Goal: Check status: Check status

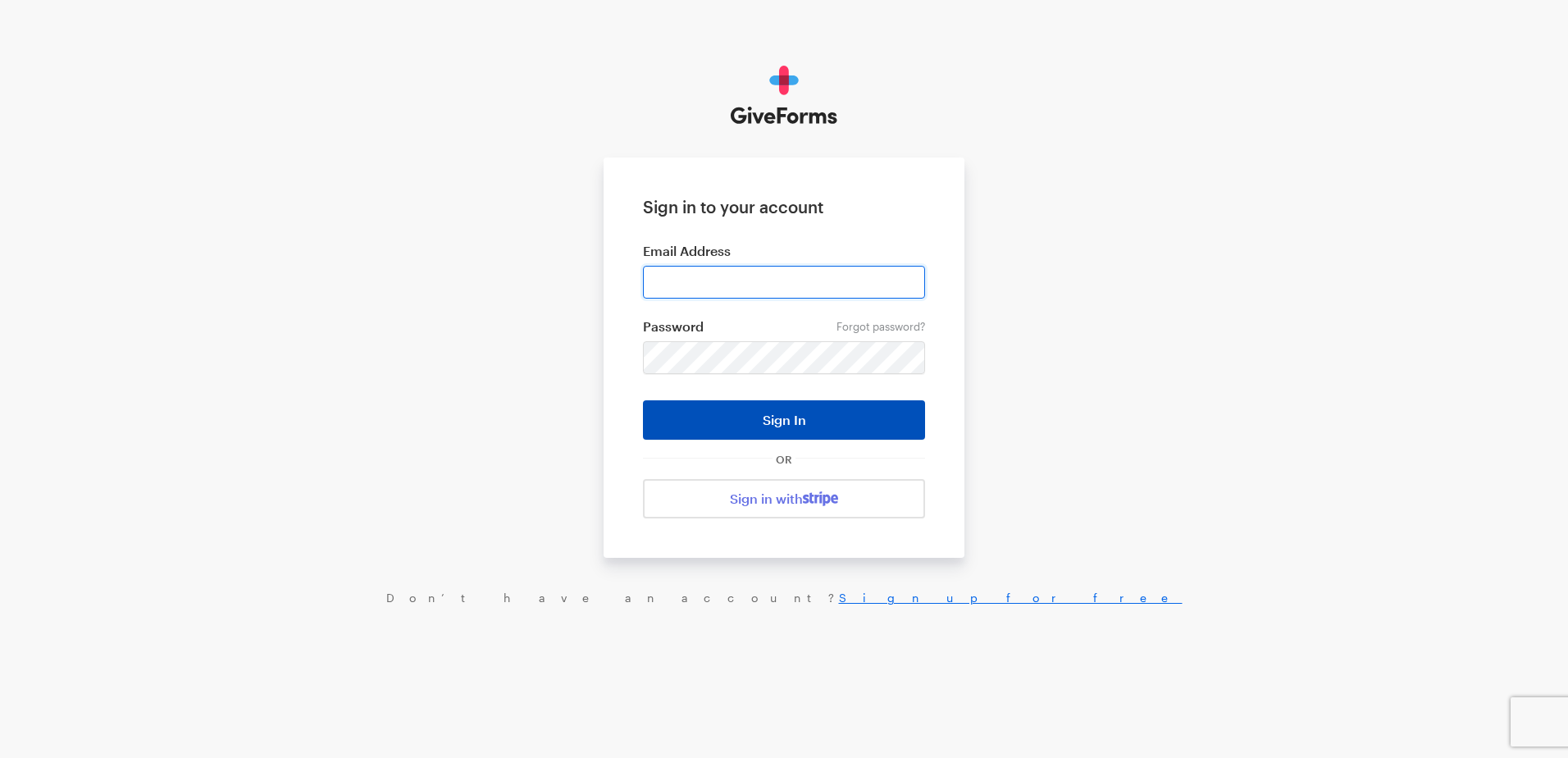
type input "ckim@brightfocus.org"
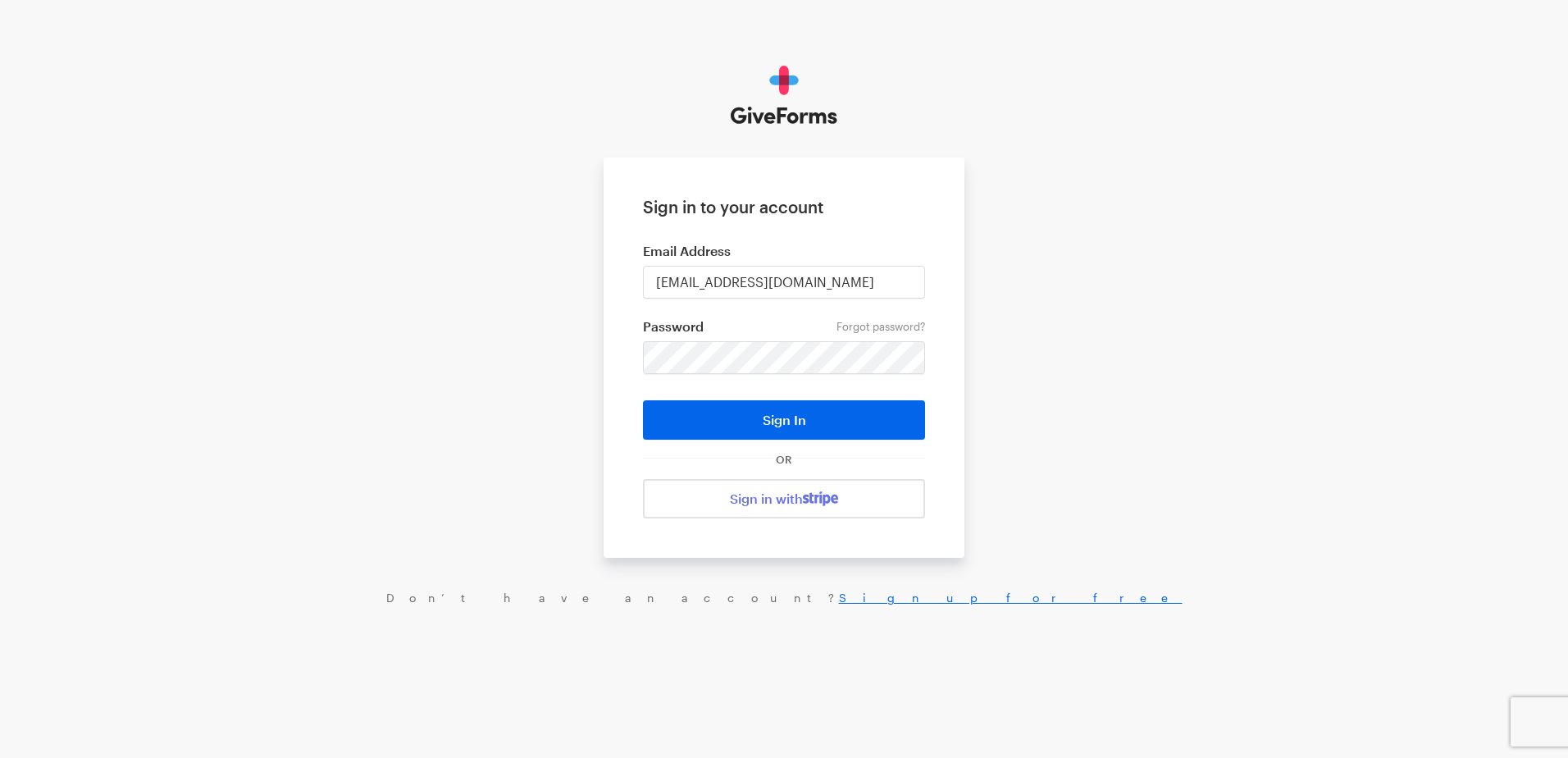
drag, startPoint x: 793, startPoint y: 425, endPoint x: 1042, endPoint y: 426, distance: 249.0
click at [793, 424] on button "Sign In" at bounding box center [784, 419] width 282 height 39
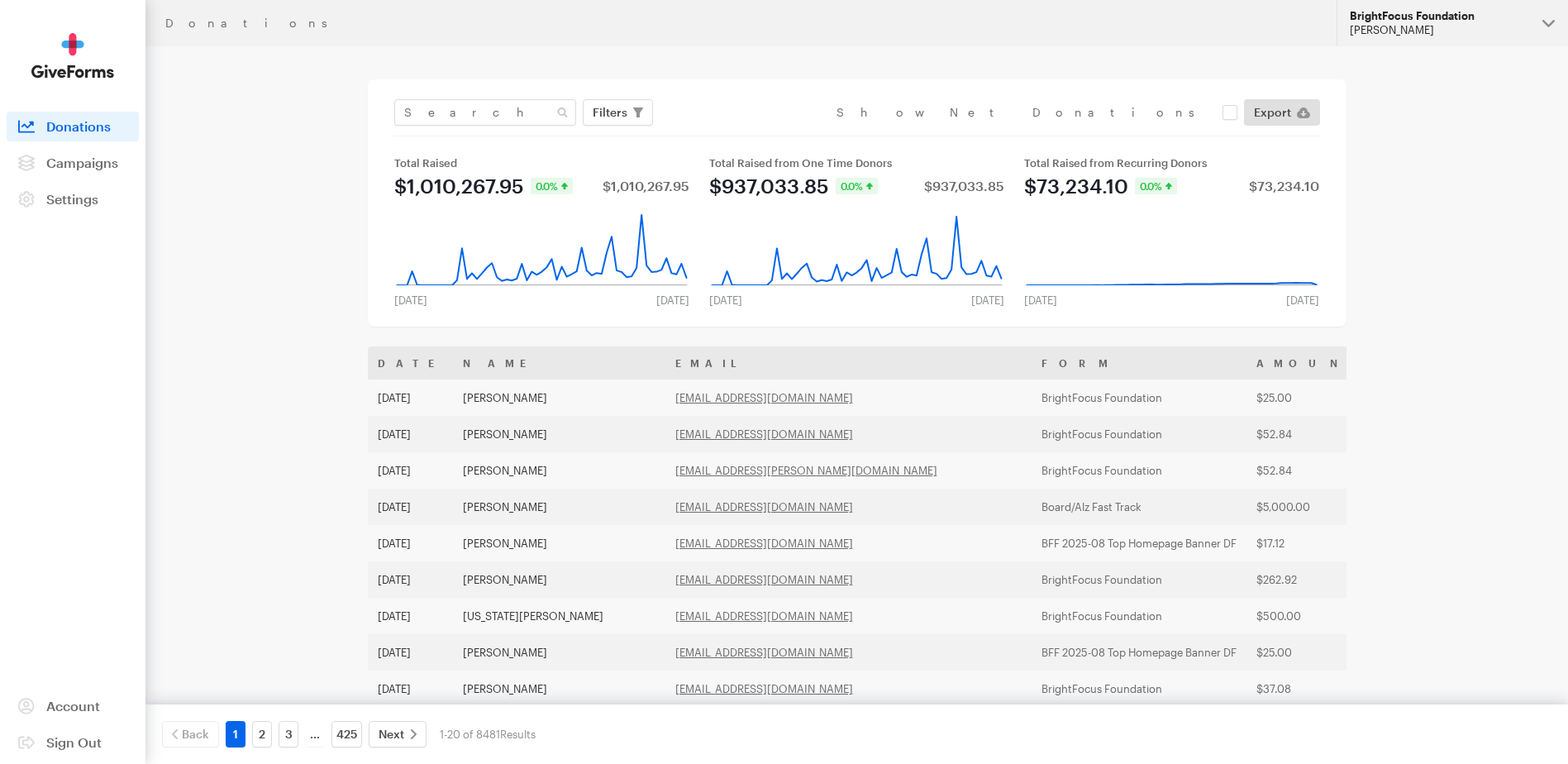
click at [1439, 23] on div "[PERSON_NAME]" at bounding box center [1439, 29] width 179 height 14
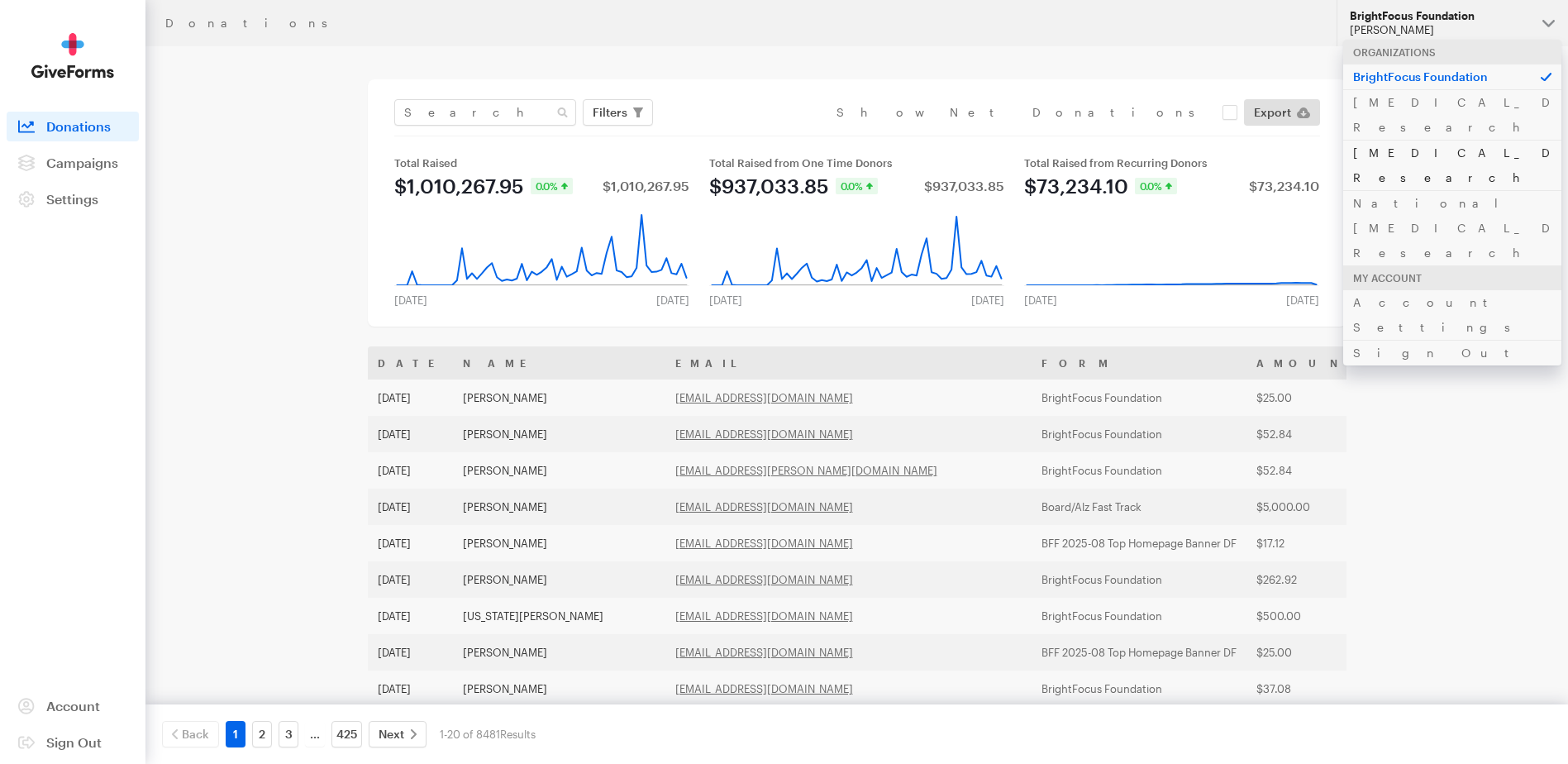
click at [1428, 140] on link "[MEDICAL_DATA] Research" at bounding box center [1452, 164] width 218 height 51
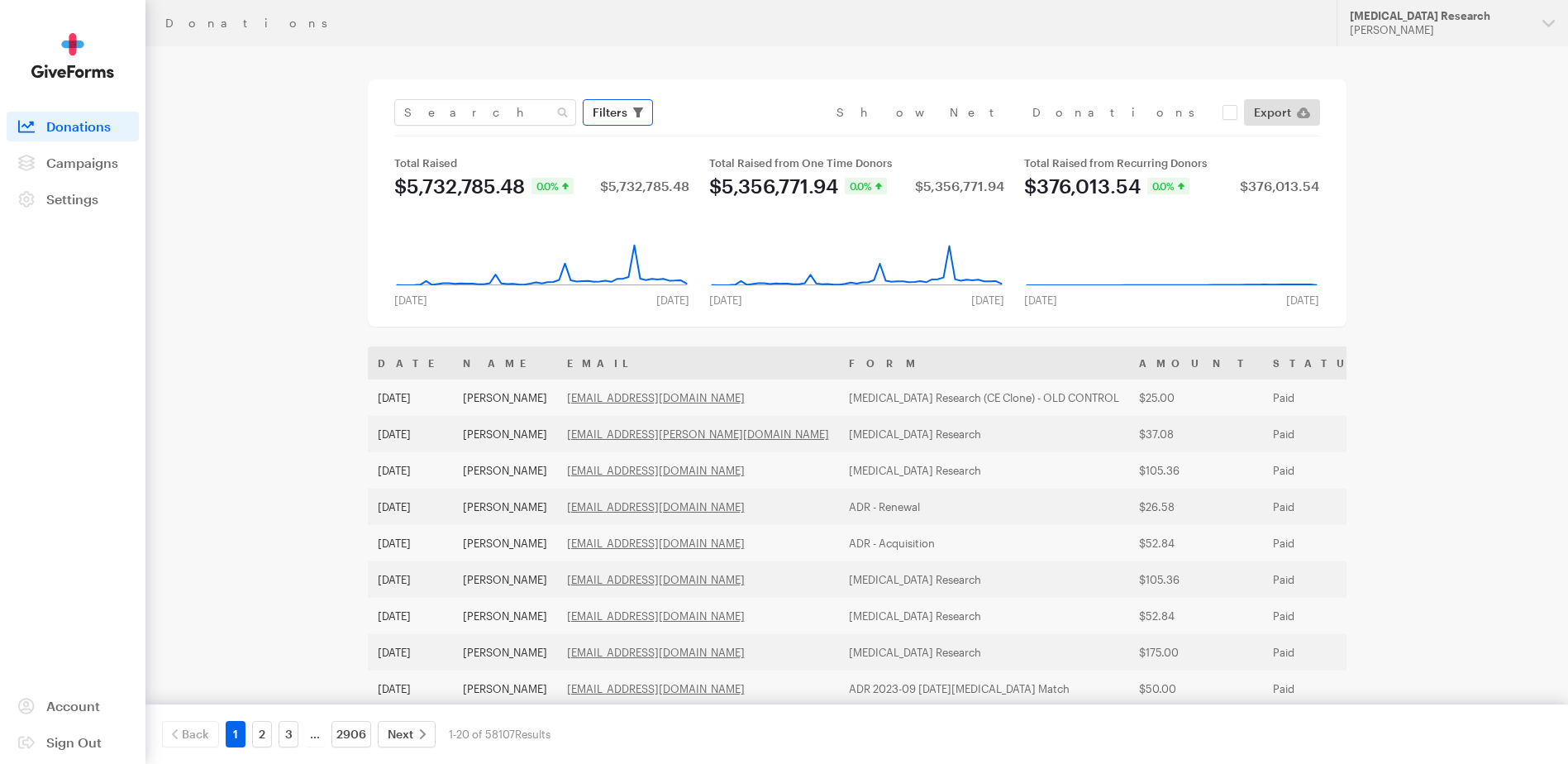
click at [641, 117] on icon "button" at bounding box center [638, 112] width 10 height 10
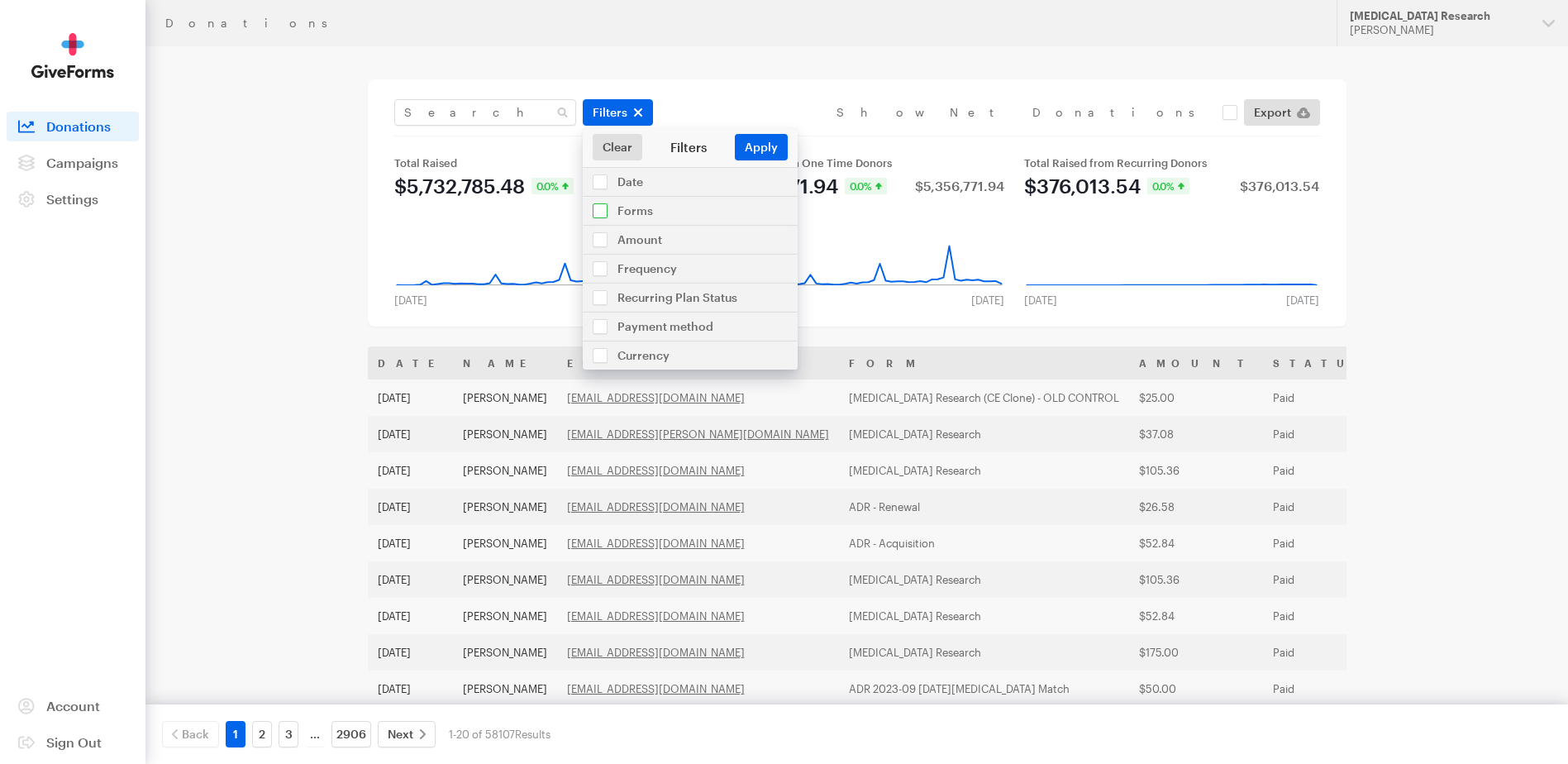
click at [603, 209] on input "checkbox" at bounding box center [690, 210] width 215 height 28
checkbox input "true"
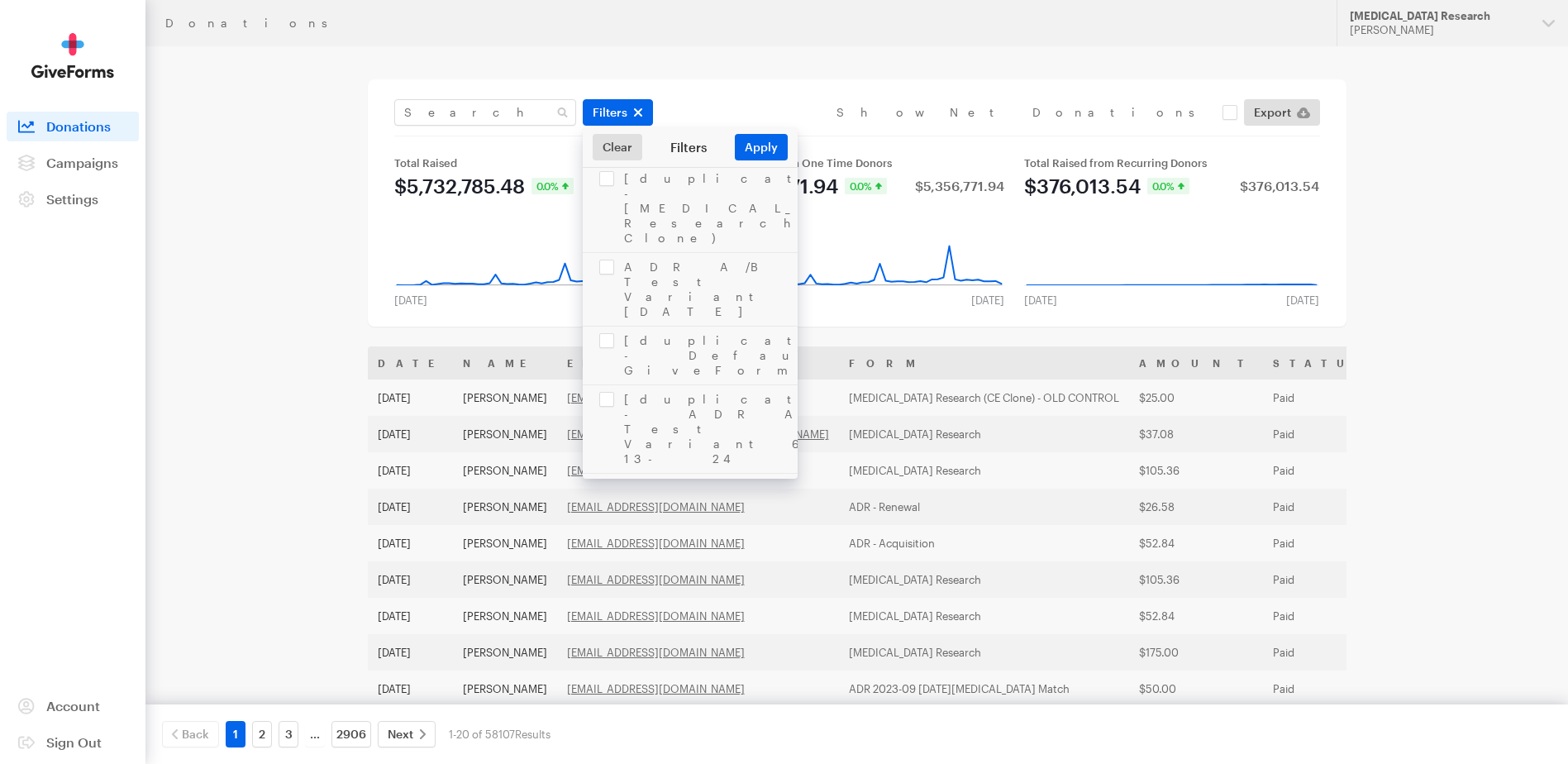
scroll to position [1903, 0]
checkbox input "true"
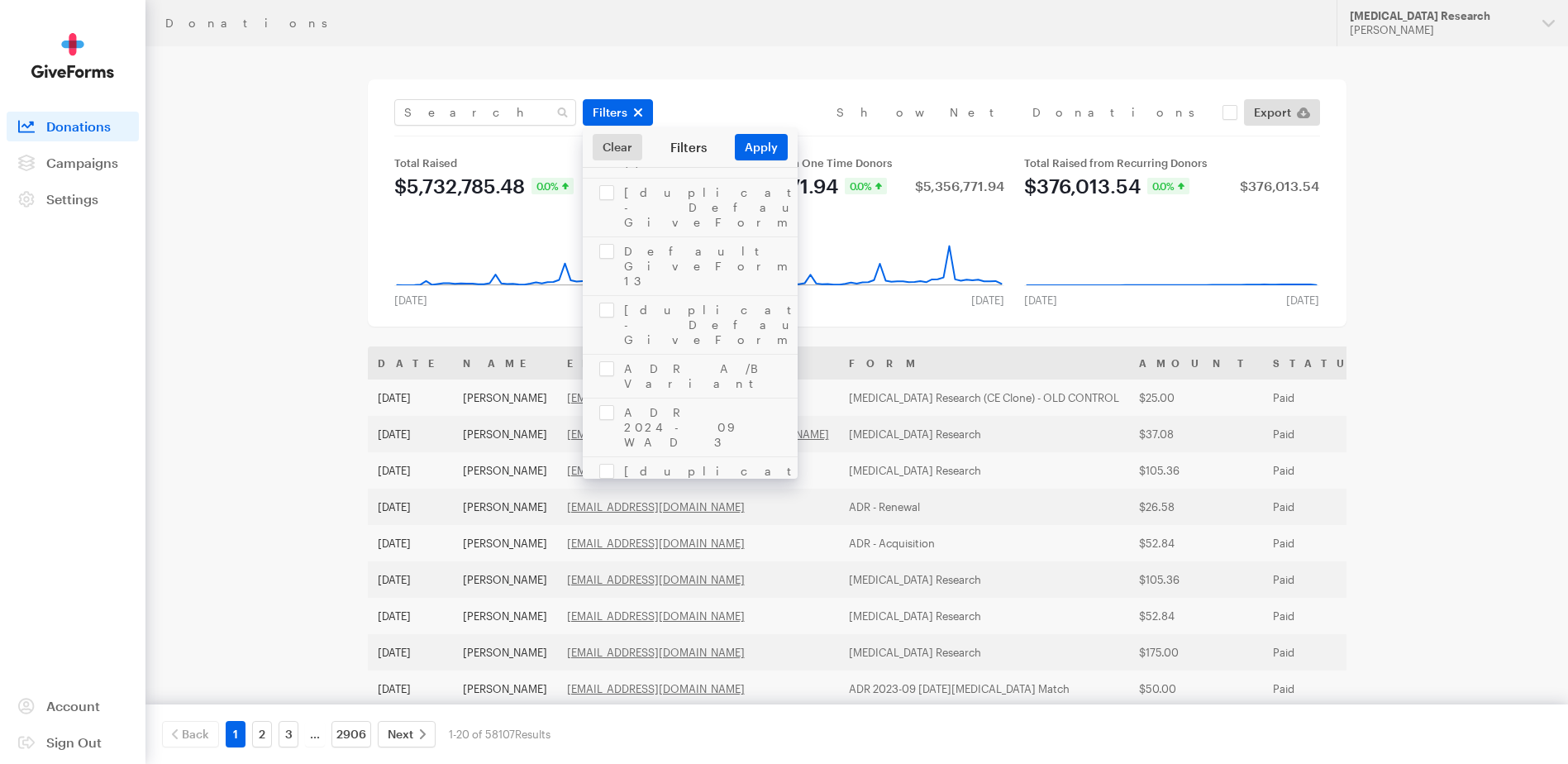
checkbox input "true"
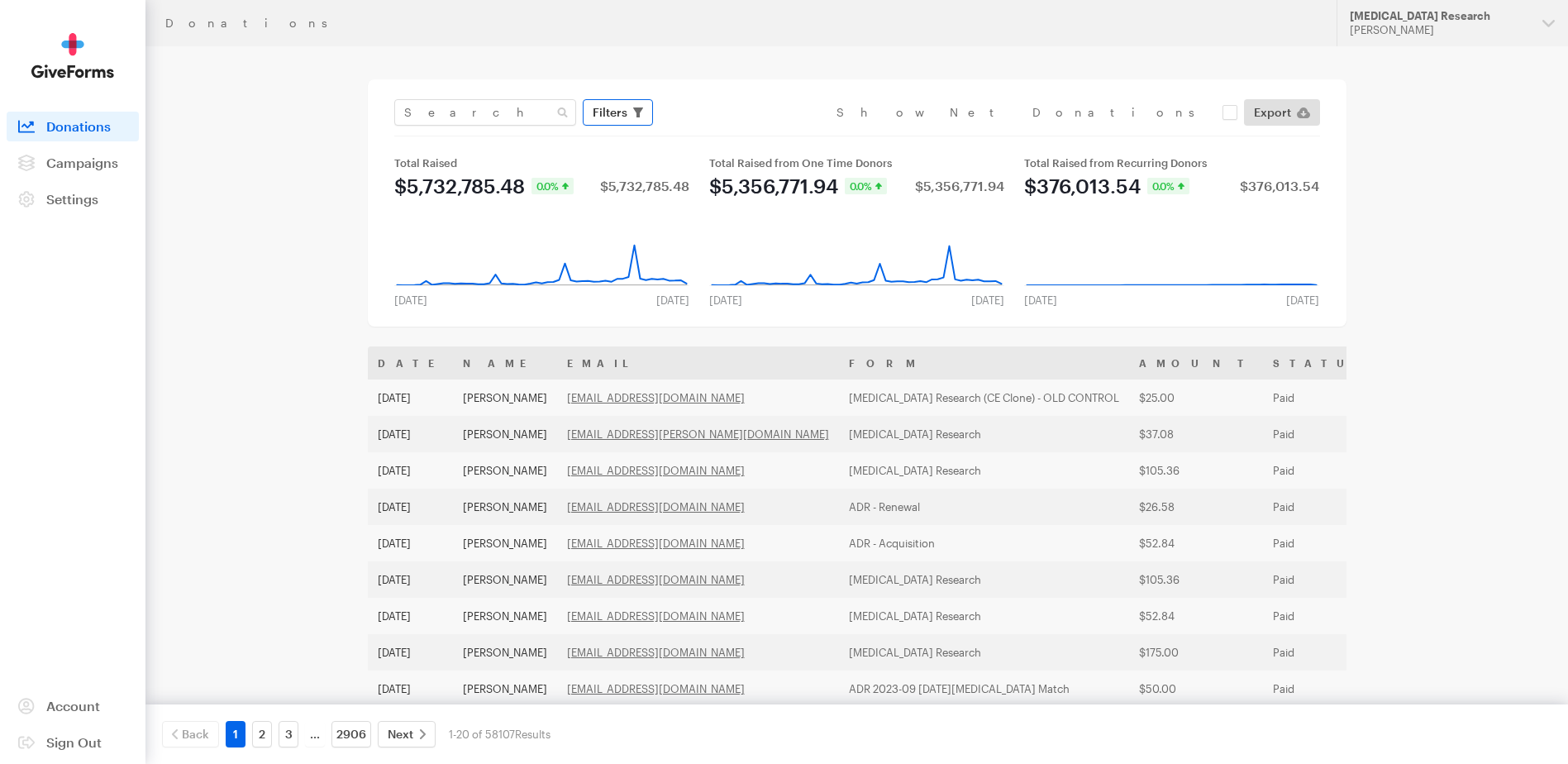
click at [638, 115] on icon "button" at bounding box center [638, 112] width 10 height 10
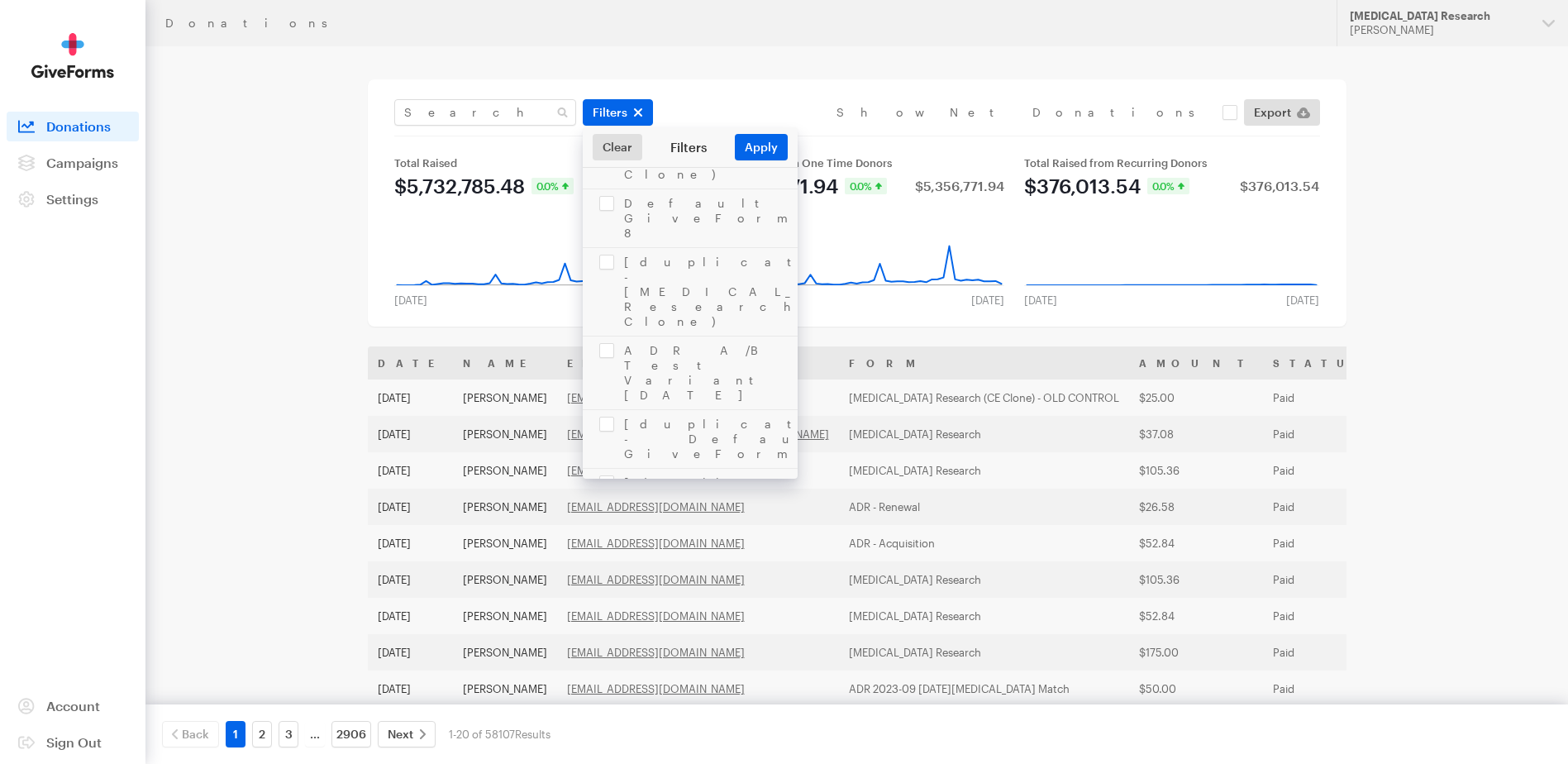
scroll to position [1855, 0]
click at [768, 145] on button "Apply" at bounding box center [761, 147] width 53 height 27
